Goal: Task Accomplishment & Management: Complete application form

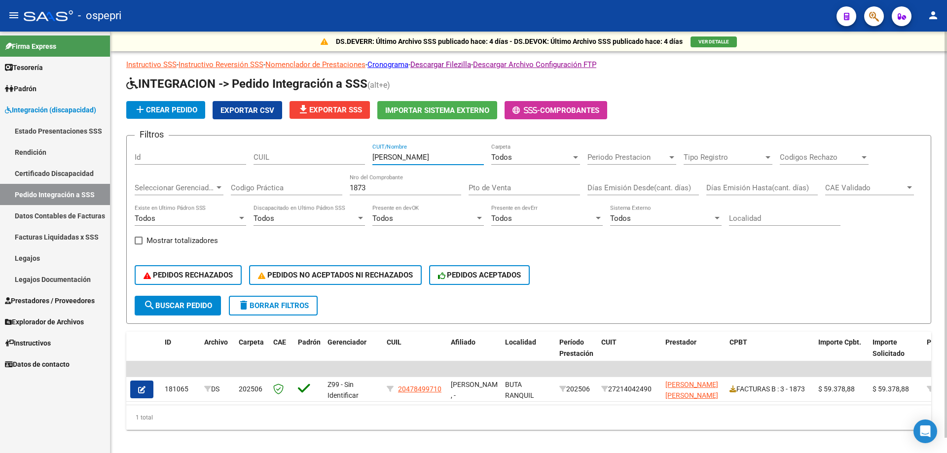
drag, startPoint x: 415, startPoint y: 156, endPoint x: 307, endPoint y: 177, distance: 109.9
click at [307, 177] on div "Filtros Id CUIL [PERSON_NAME] CUIT/Nombre Todos Carpeta Periodo Prestacion Peri…" at bounding box center [529, 220] width 789 height 152
type input "ALLER"
click at [404, 186] on input "1873" at bounding box center [406, 188] width 112 height 9
type input "1"
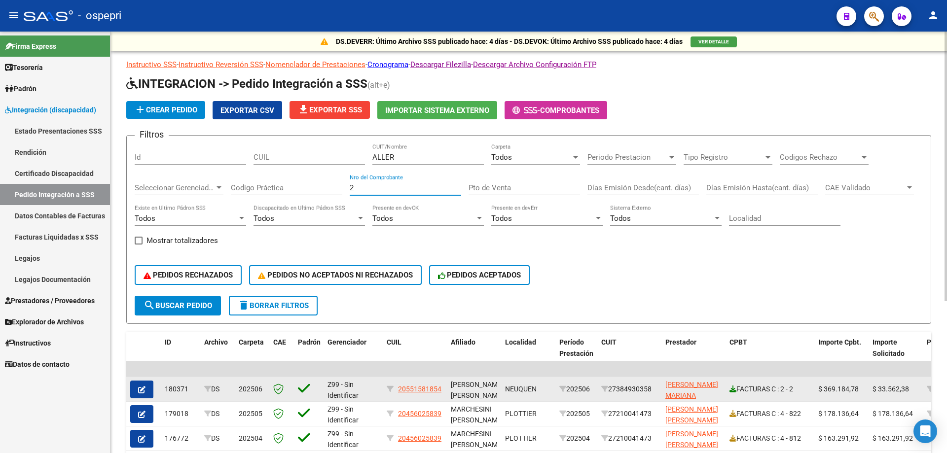
type input "2"
click at [732, 389] on icon at bounding box center [733, 389] width 7 height 7
click at [140, 390] on icon "button" at bounding box center [141, 389] width 7 height 7
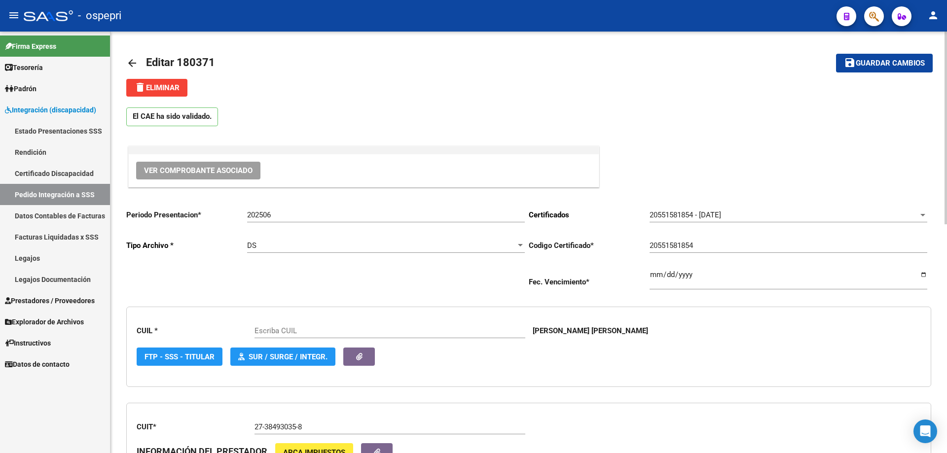
type input "20551581854"
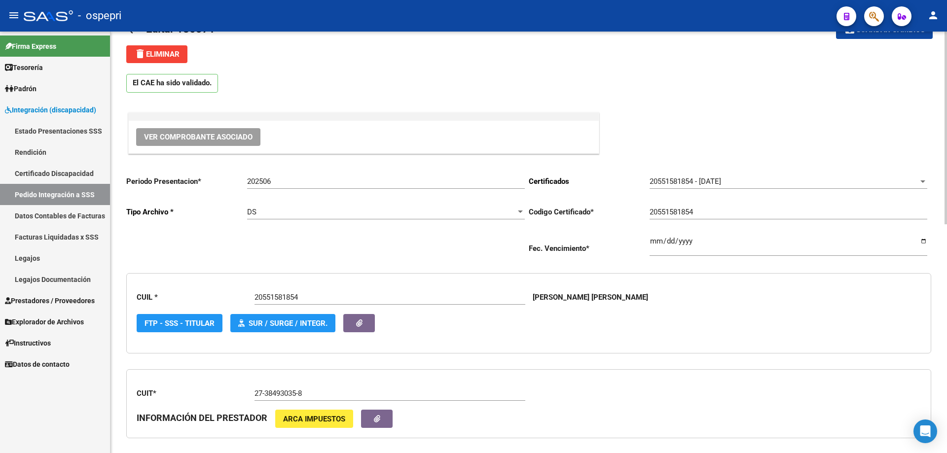
scroll to position [49, 0]
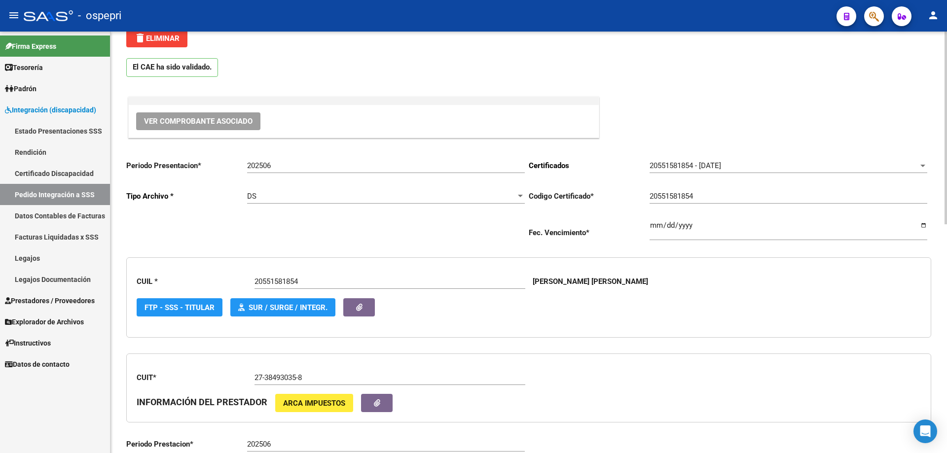
click at [188, 121] on span "Ver Comprobante Asociado" at bounding box center [198, 121] width 109 height 9
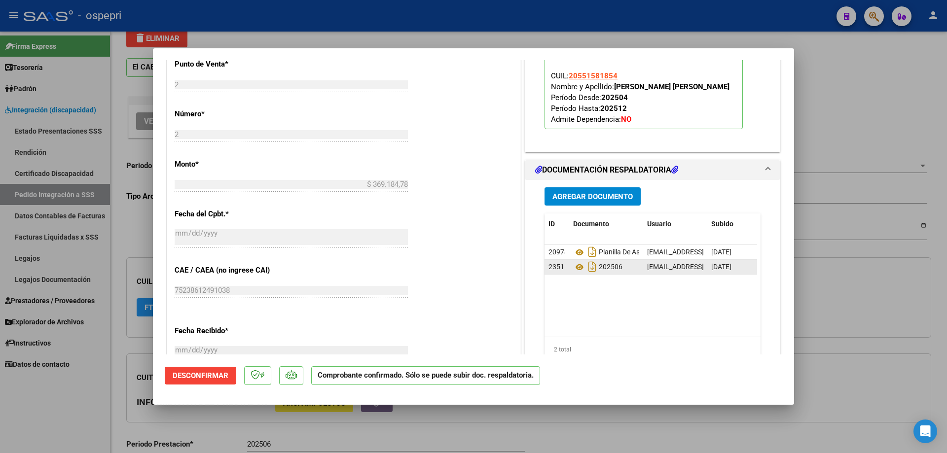
scroll to position [543, 0]
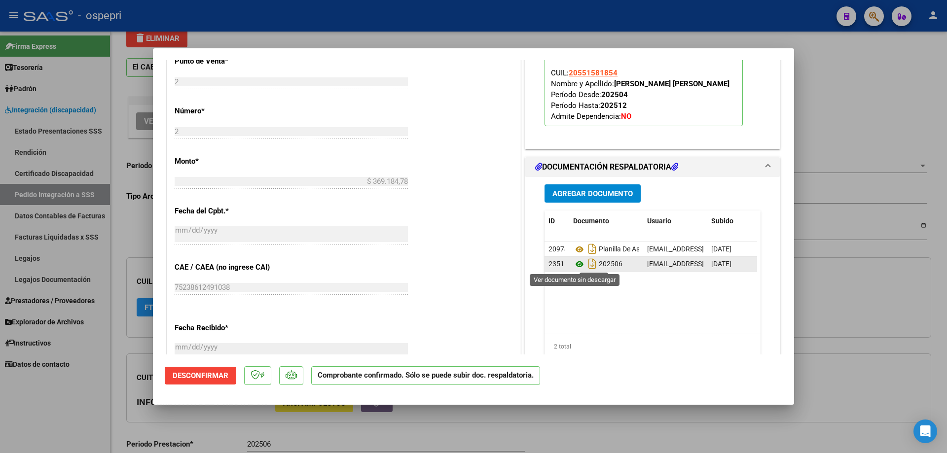
click at [577, 266] on icon at bounding box center [579, 265] width 13 height 12
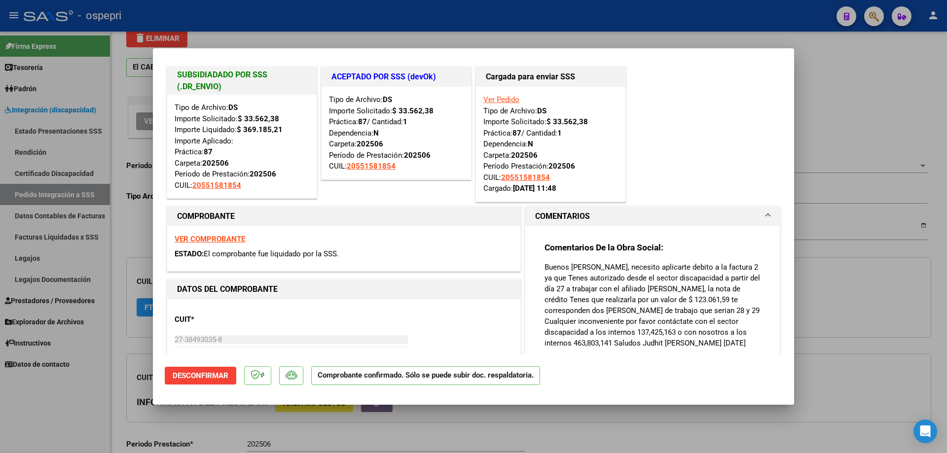
scroll to position [0, 0]
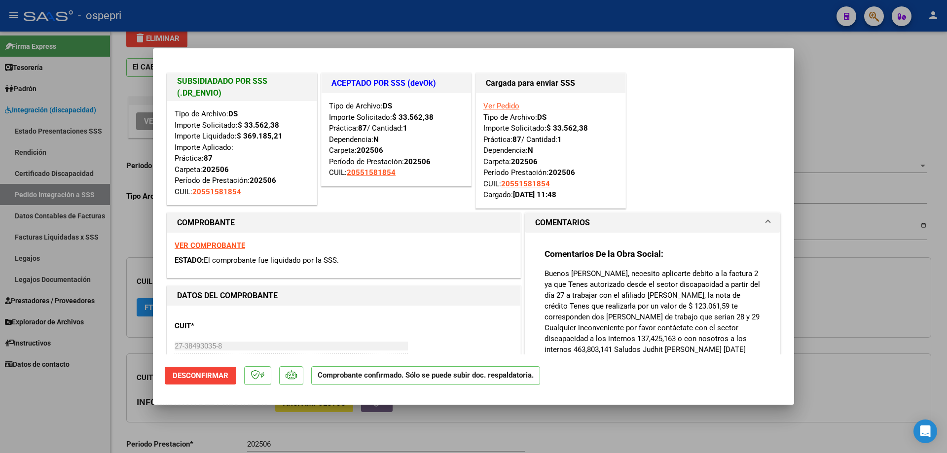
type input "$ 0,00"
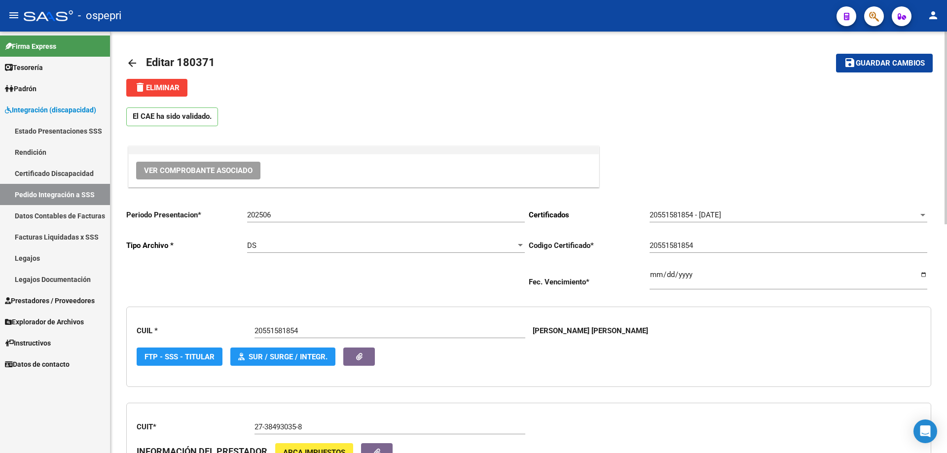
click at [130, 64] on mat-icon "arrow_back" at bounding box center [132, 63] width 12 height 12
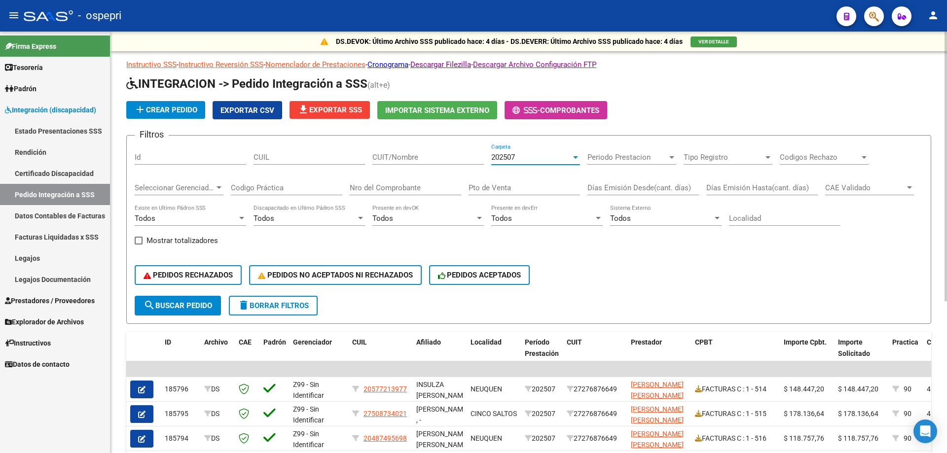
click at [575, 159] on div at bounding box center [575, 157] width 9 height 8
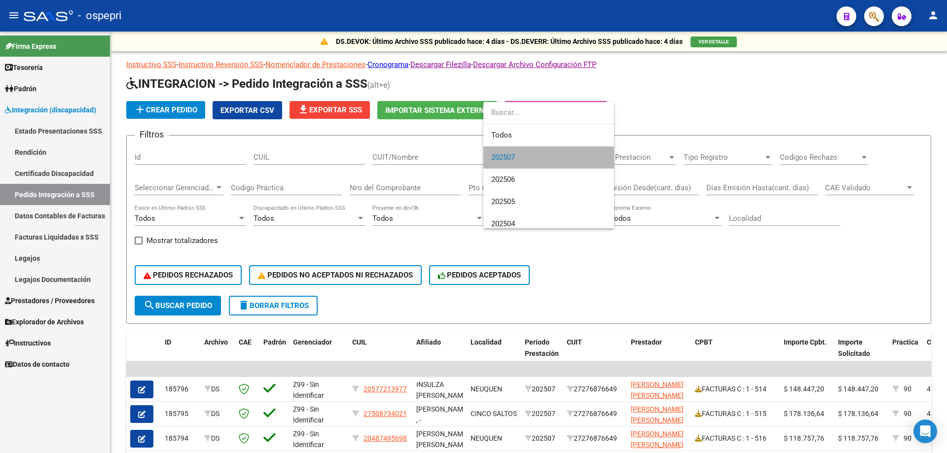
click at [576, 159] on span "202507" at bounding box center [548, 158] width 115 height 22
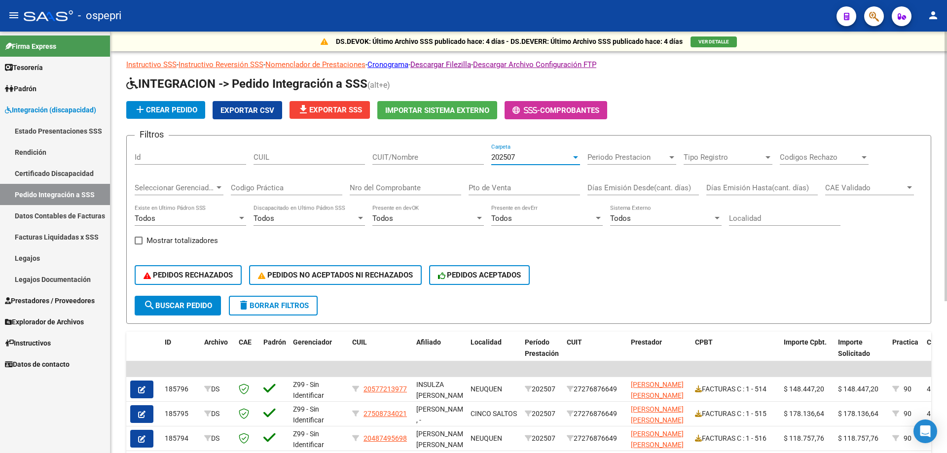
click at [574, 156] on div at bounding box center [575, 157] width 5 height 2
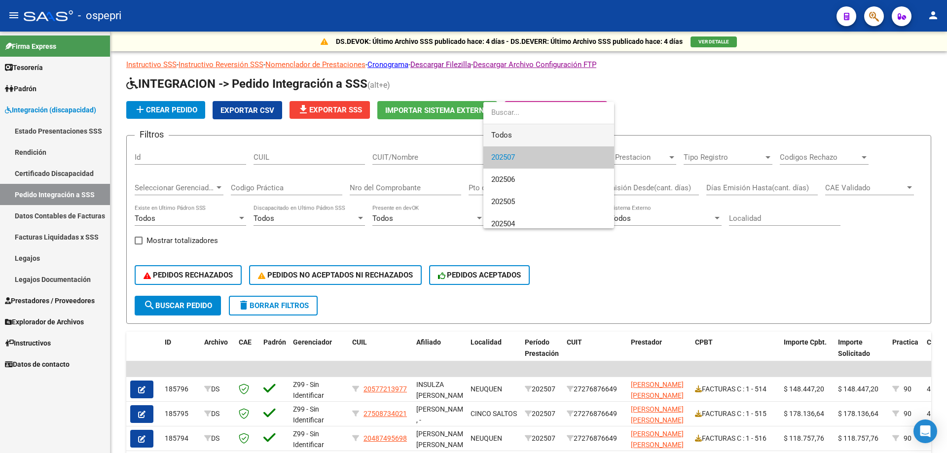
click at [556, 136] on span "Todos" at bounding box center [548, 135] width 115 height 22
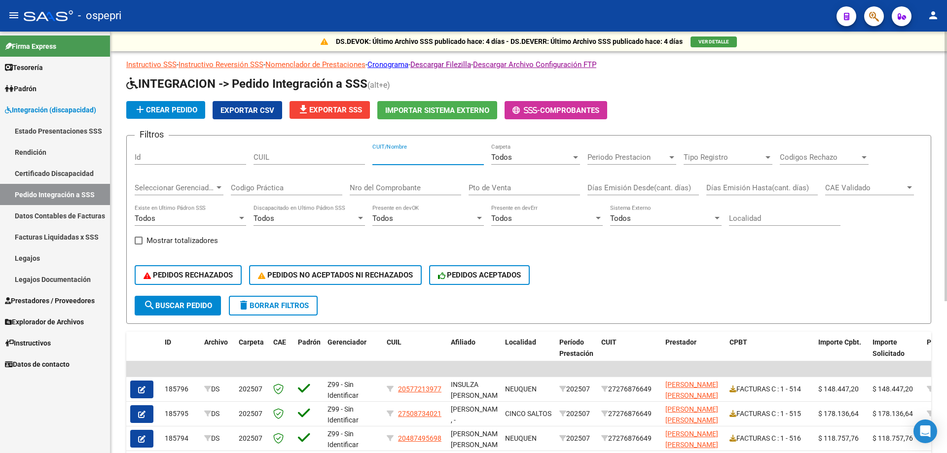
click at [406, 156] on input "CUIT/Nombre" at bounding box center [429, 157] width 112 height 9
type input "ALLER"
click at [393, 183] on div "Nro del Comprobante" at bounding box center [406, 184] width 112 height 21
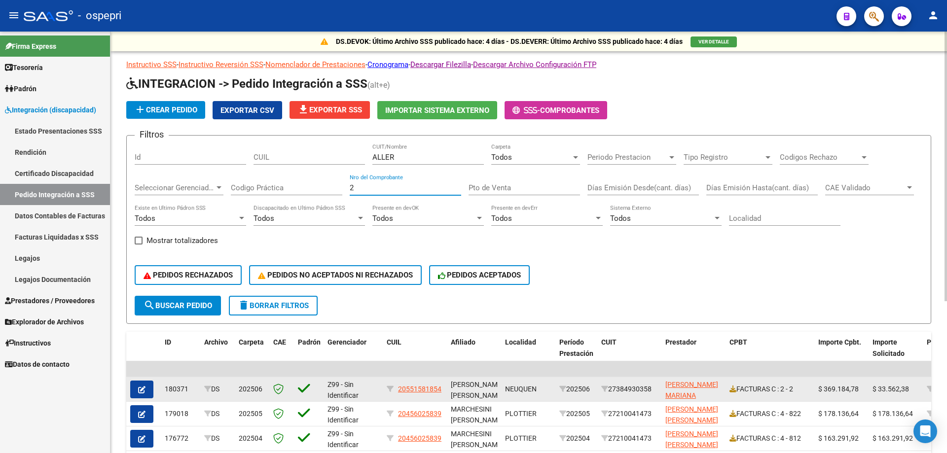
type input "2"
click at [141, 390] on icon "button" at bounding box center [141, 389] width 7 height 7
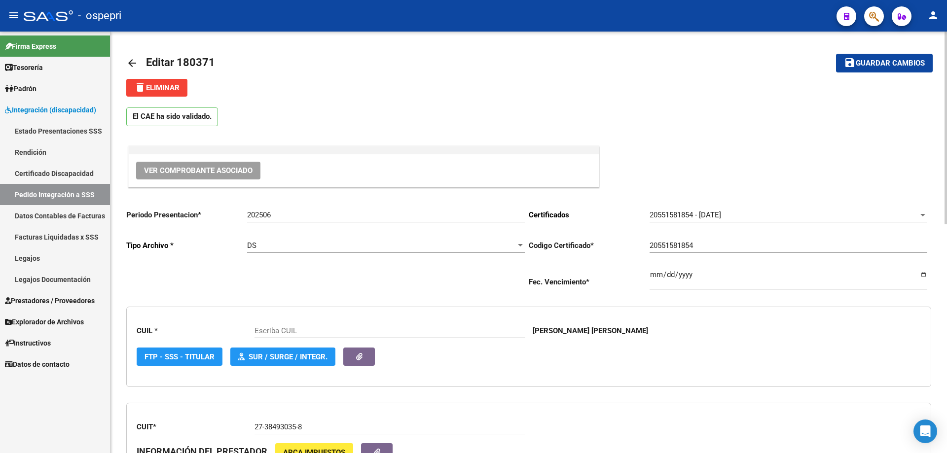
type input "20551581854"
click at [194, 172] on span "Ver Comprobante Asociado" at bounding box center [198, 170] width 109 height 9
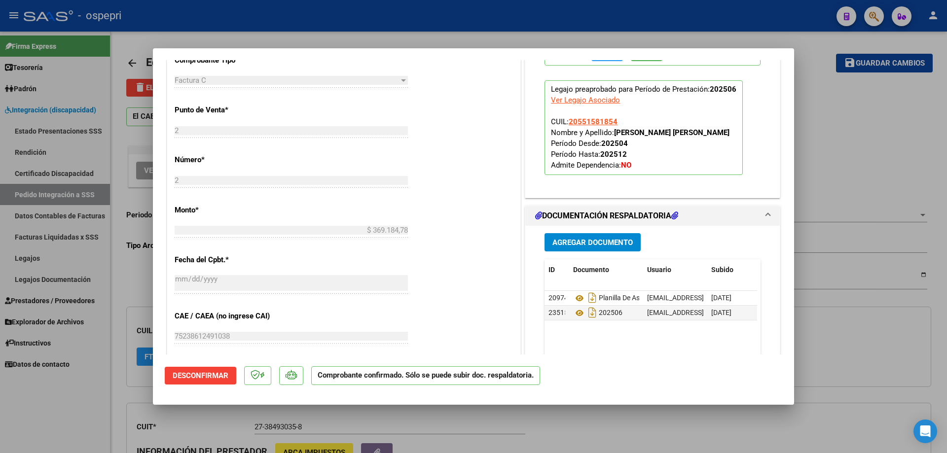
scroll to position [513, 0]
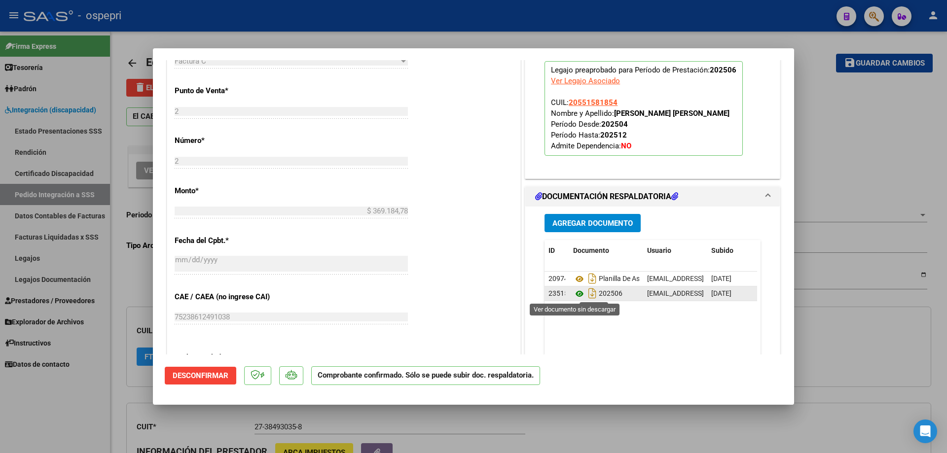
click at [575, 294] on icon at bounding box center [579, 294] width 13 height 12
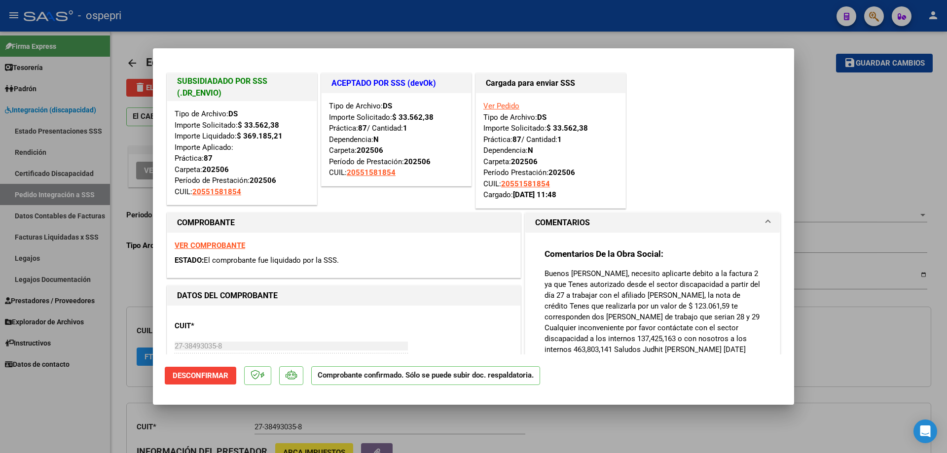
scroll to position [0, 0]
type input "$ 0,00"
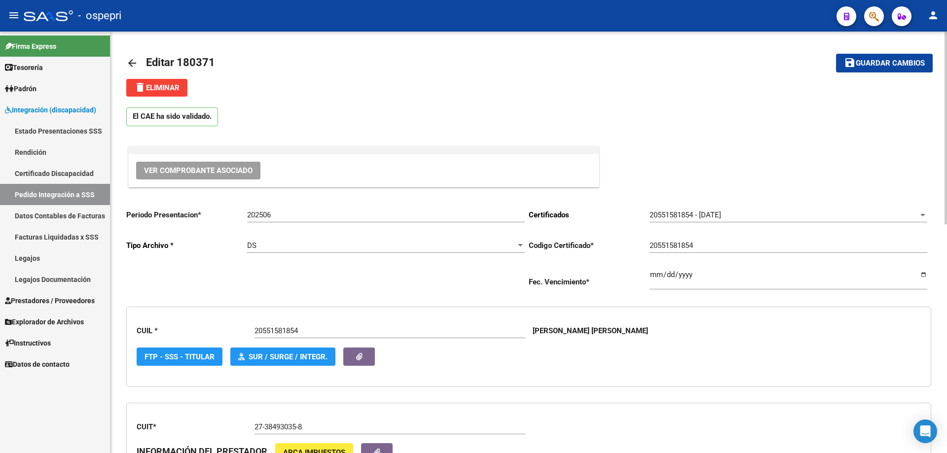
click at [128, 62] on mat-icon "arrow_back" at bounding box center [132, 63] width 12 height 12
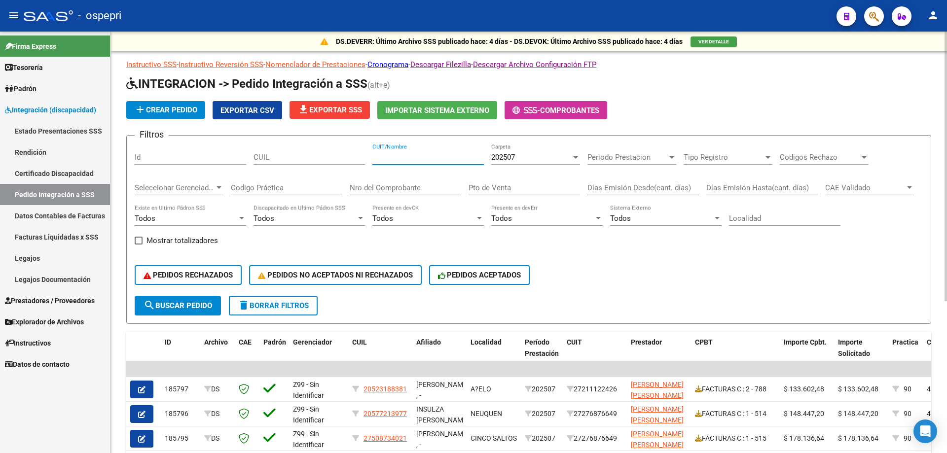
click at [427, 156] on input "CUIT/Nombre" at bounding box center [429, 157] width 112 height 9
type input "ALLER"
click at [575, 156] on div at bounding box center [575, 157] width 5 height 2
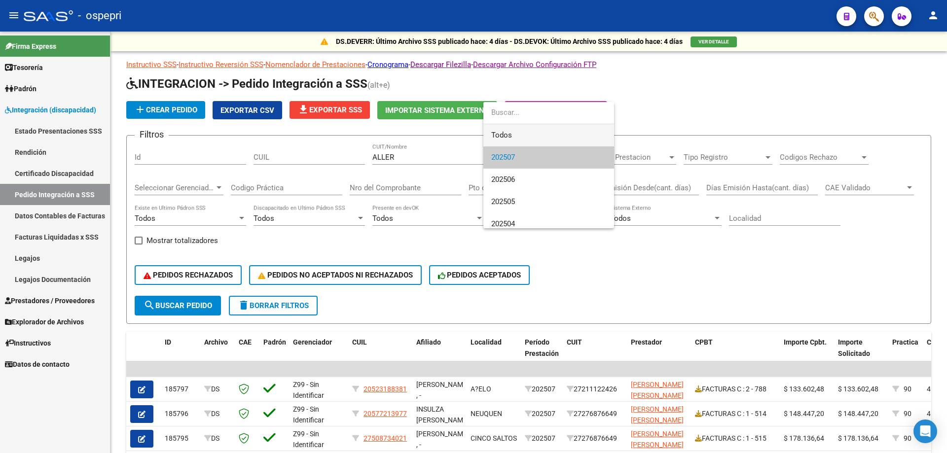
click at [548, 137] on span "Todos" at bounding box center [548, 135] width 115 height 22
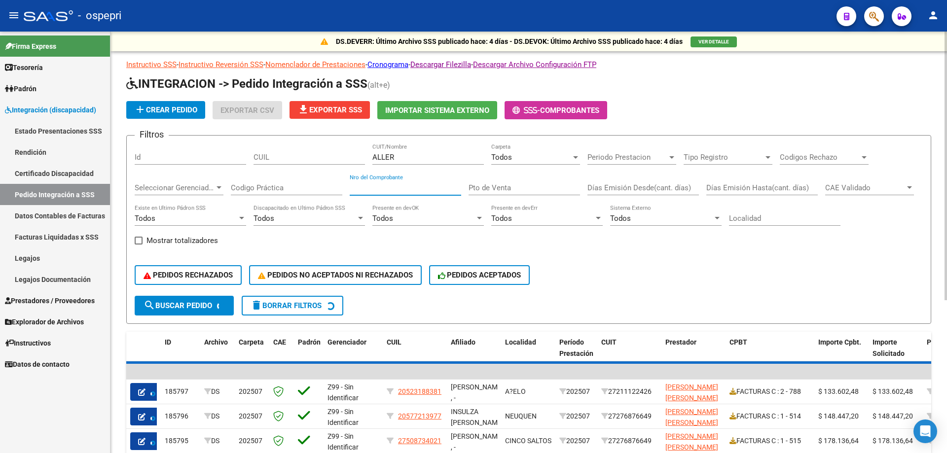
click at [381, 187] on input "Nro del Comprobante" at bounding box center [406, 188] width 112 height 9
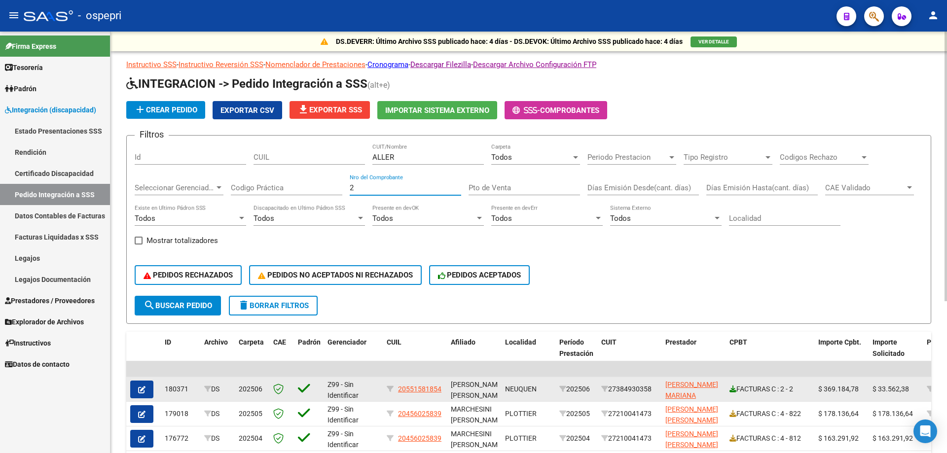
type input "2"
click at [733, 390] on icon at bounding box center [733, 389] width 7 height 7
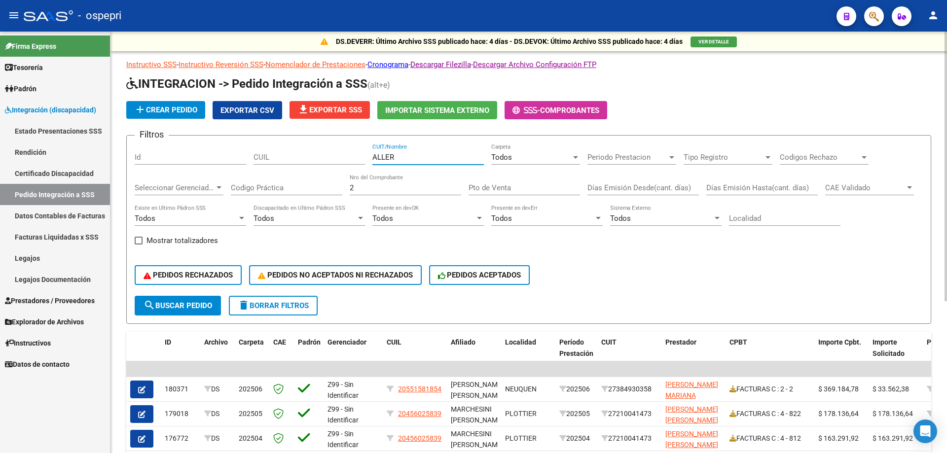
click at [412, 161] on input "ALLER" at bounding box center [429, 157] width 112 height 9
type input "A"
type input "[PERSON_NAME]"
click at [415, 184] on input "2" at bounding box center [406, 188] width 112 height 9
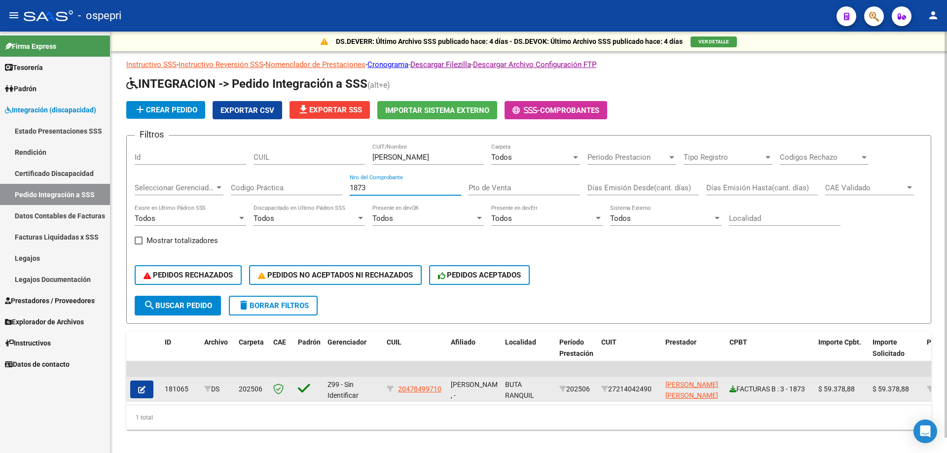
type input "1873"
click at [731, 392] on icon at bounding box center [733, 389] width 7 height 7
